Goal: Use online tool/utility

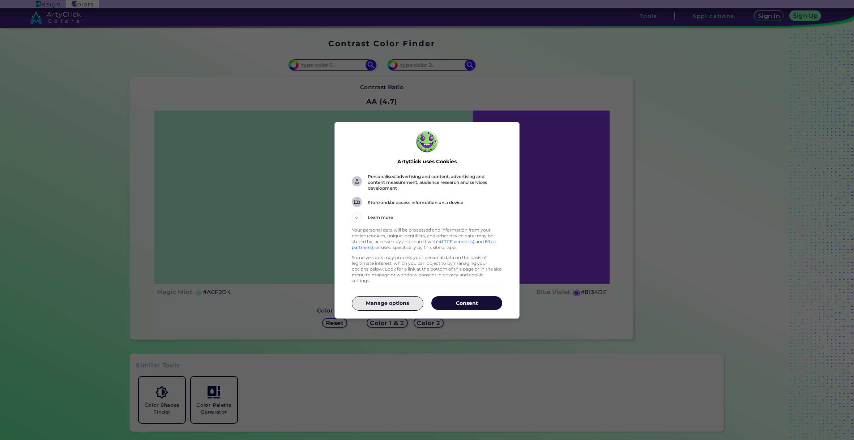
click at [398, 302] on p "Manage options" at bounding box center [387, 303] width 71 height 7
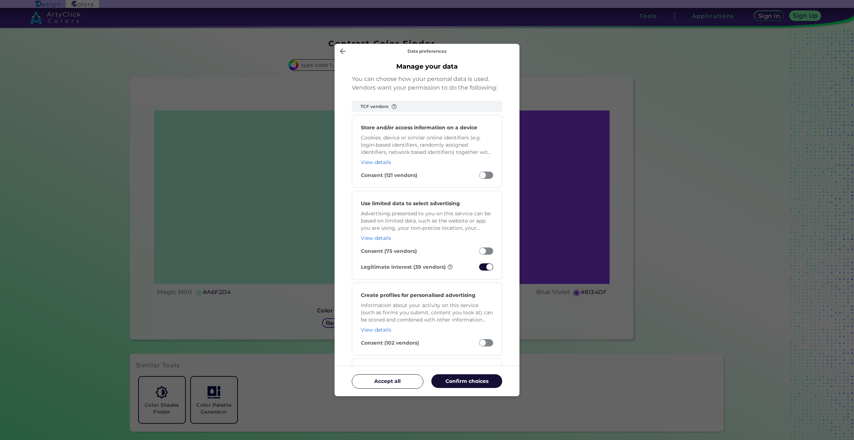
drag, startPoint x: 461, startPoint y: 377, endPoint x: 456, endPoint y: 376, distance: 5.5
click at [461, 377] on button "Confirm choices" at bounding box center [466, 382] width 71 height 14
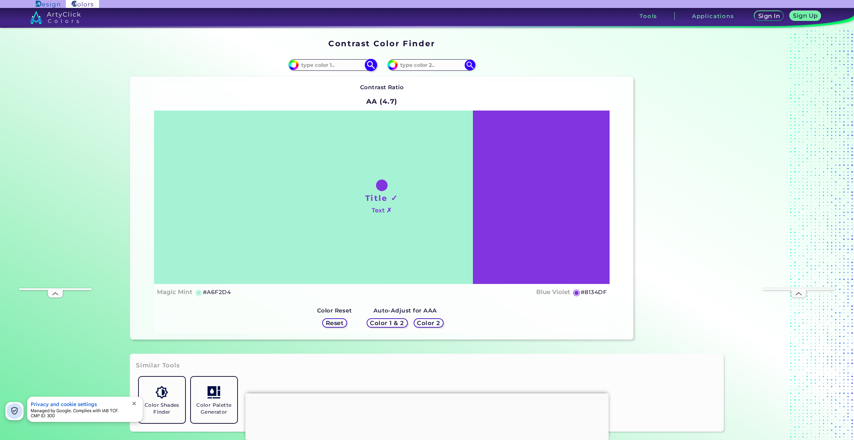
click at [321, 66] on input at bounding box center [332, 65] width 67 height 10
paste input "hsl(36.7, 78.3%, 36.1%)"
type input "hsl(36.7, 78.3%, 36.1%)"
click at [413, 65] on input at bounding box center [431, 65] width 67 height 10
paste input "hsl(38.4, 84.2%, 85.1%)"
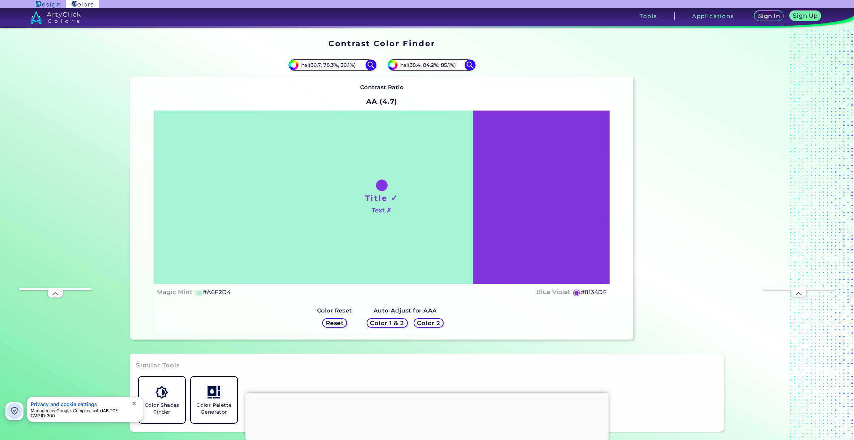
type input "hsl(38.4, 84.2%, 85.1%)"
click at [515, 57] on div "#8134df hsl(38.4, 84.2%, 85.1%)" at bounding box center [508, 65] width 252 height 23
click at [355, 65] on input "hsl(36.7, 78.3%, 36.1%)" at bounding box center [332, 65] width 67 height 10
